Goal: Information Seeking & Learning: Learn about a topic

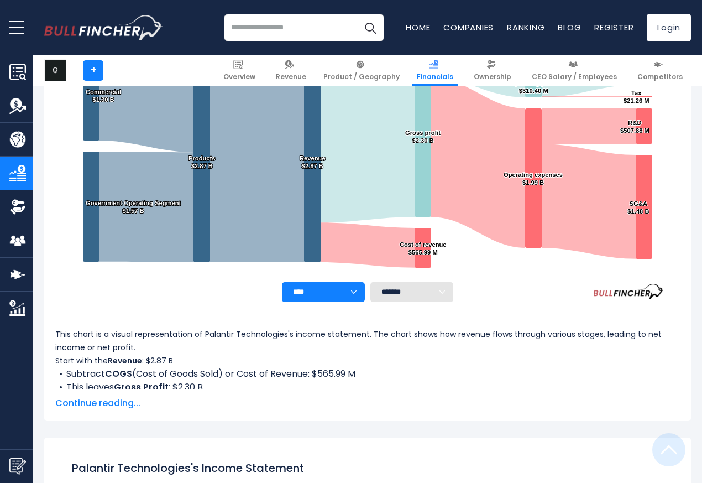
scroll to position [598, 0]
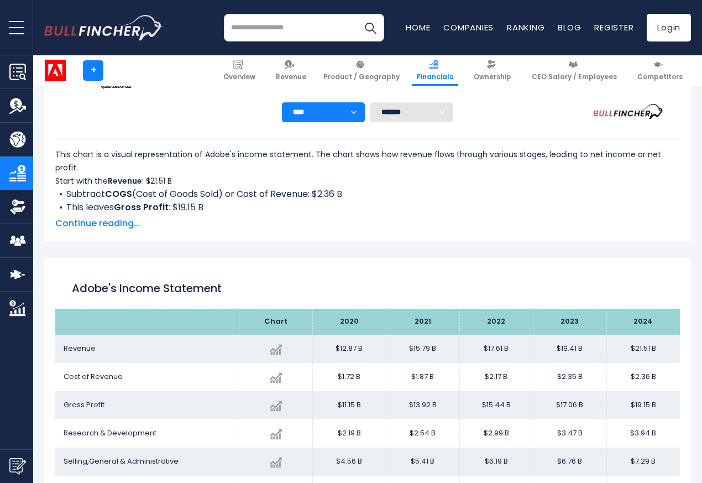
scroll to position [598, 0]
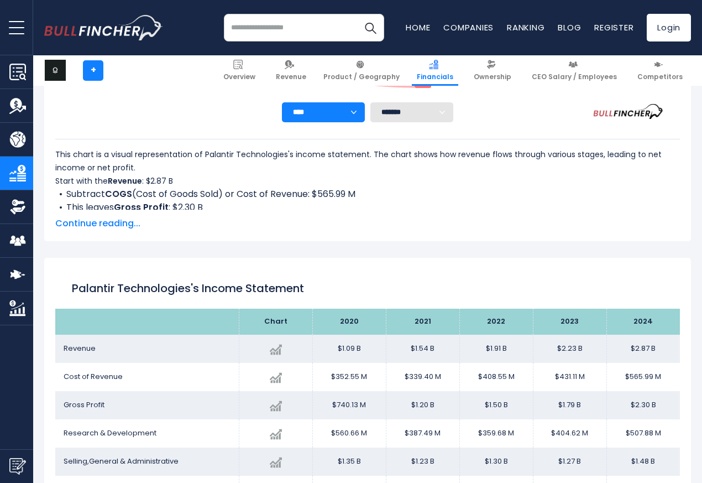
scroll to position [598, 0]
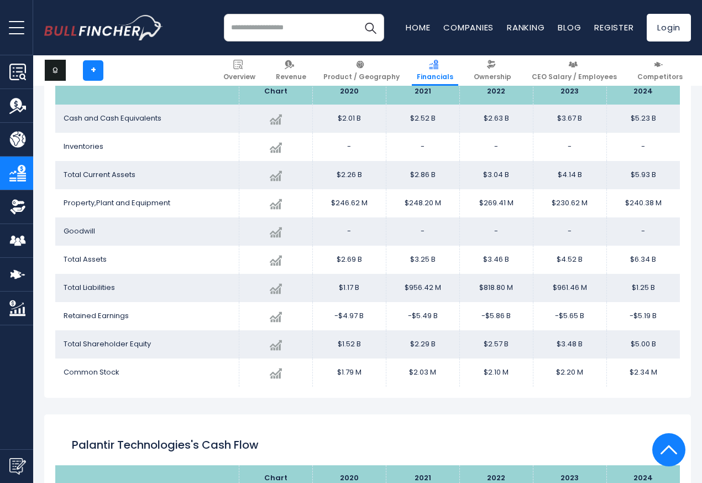
scroll to position [996, 0]
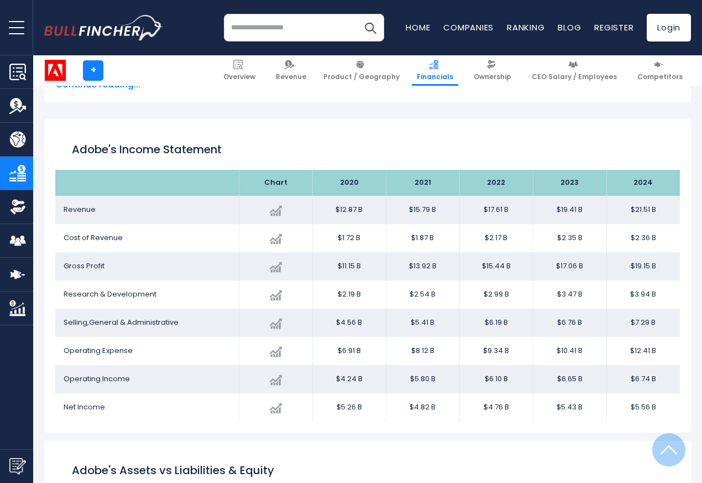
scroll to position [598, 0]
